Goal: Learn about a topic

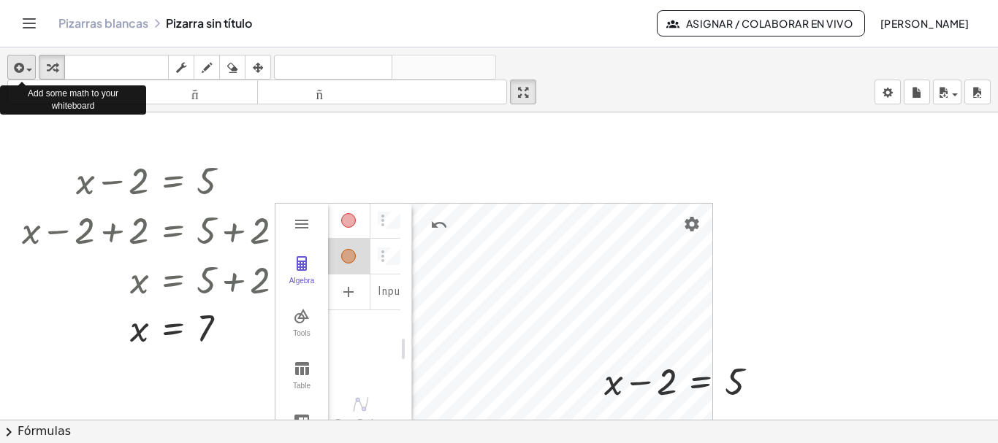
click at [28, 69] on span "button" at bounding box center [29, 70] width 6 height 3
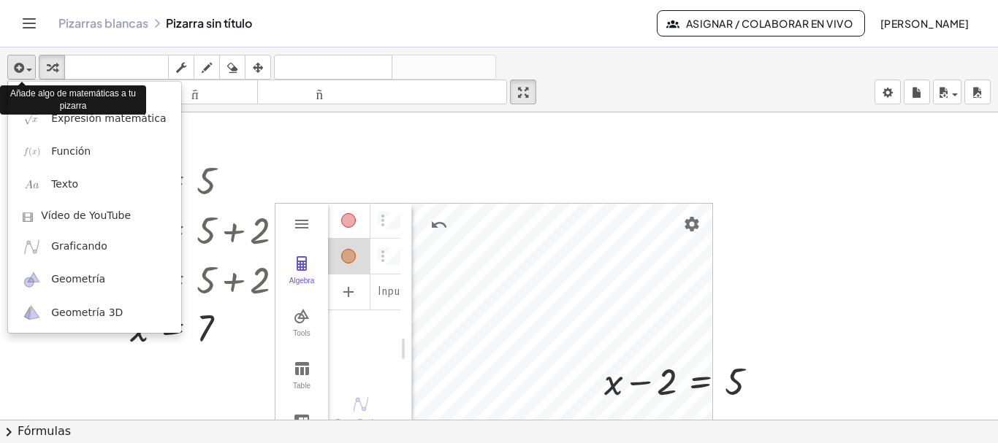
click at [28, 69] on span "button" at bounding box center [29, 70] width 6 height 3
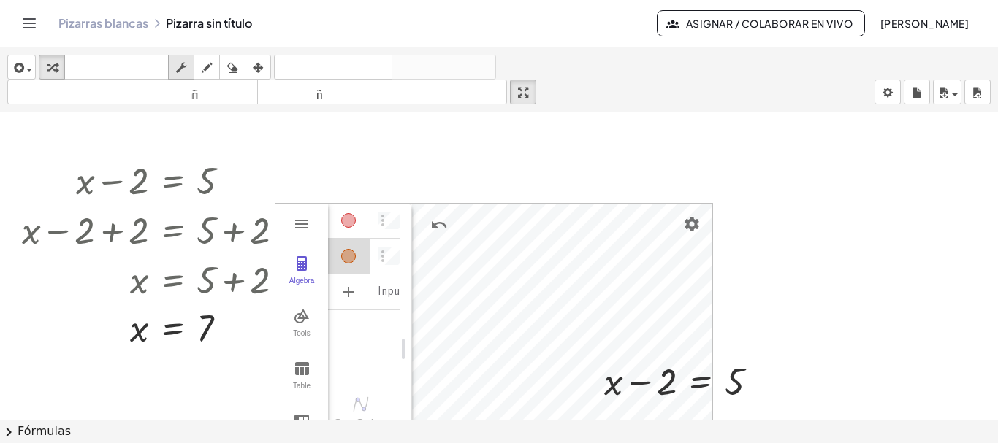
click at [170, 71] on button "fregar" at bounding box center [181, 67] width 26 height 25
click at [259, 68] on icon "button" at bounding box center [258, 68] width 10 height 18
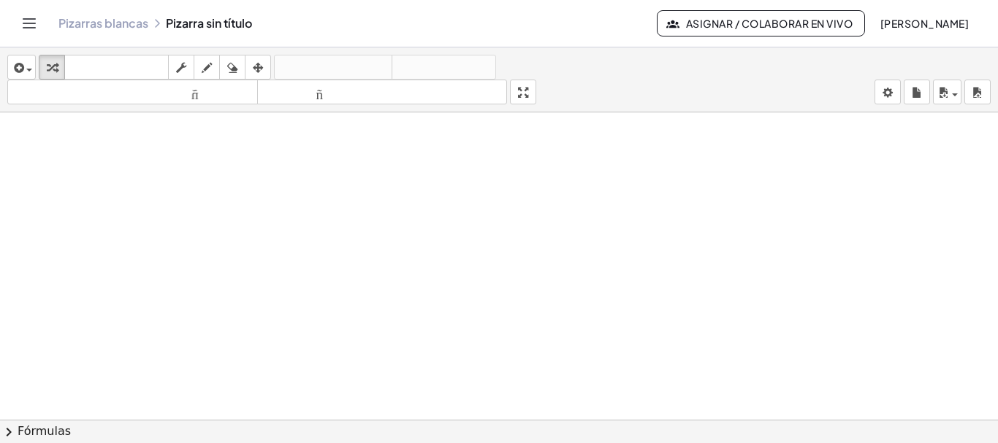
click at [746, 24] on font "Asignar / Colaborar en vivo" at bounding box center [769, 23] width 167 height 13
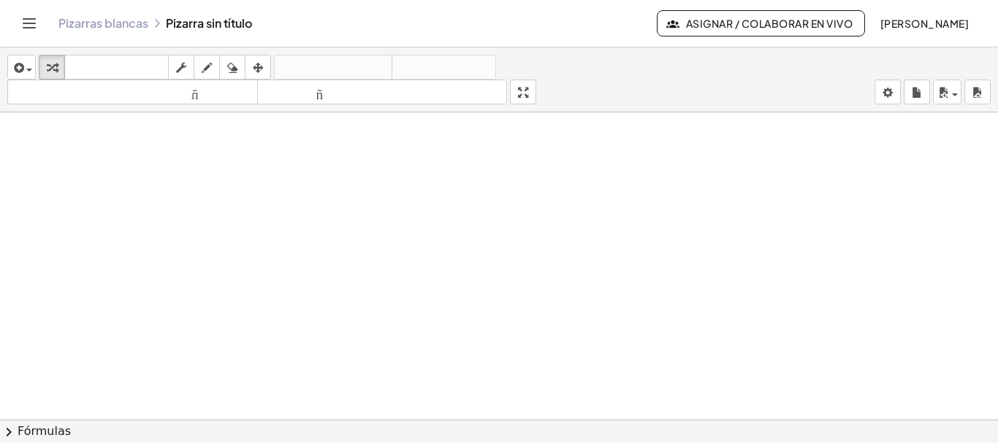
click at [8, 428] on span "chevron_right" at bounding box center [9, 433] width 18 height 18
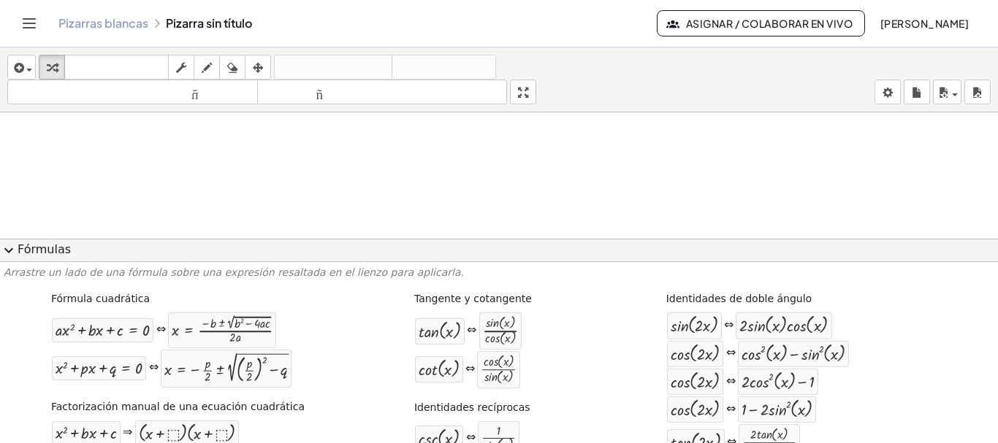
click at [5, 252] on span "expand_more" at bounding box center [9, 251] width 18 height 18
